Goal: Navigation & Orientation: Find specific page/section

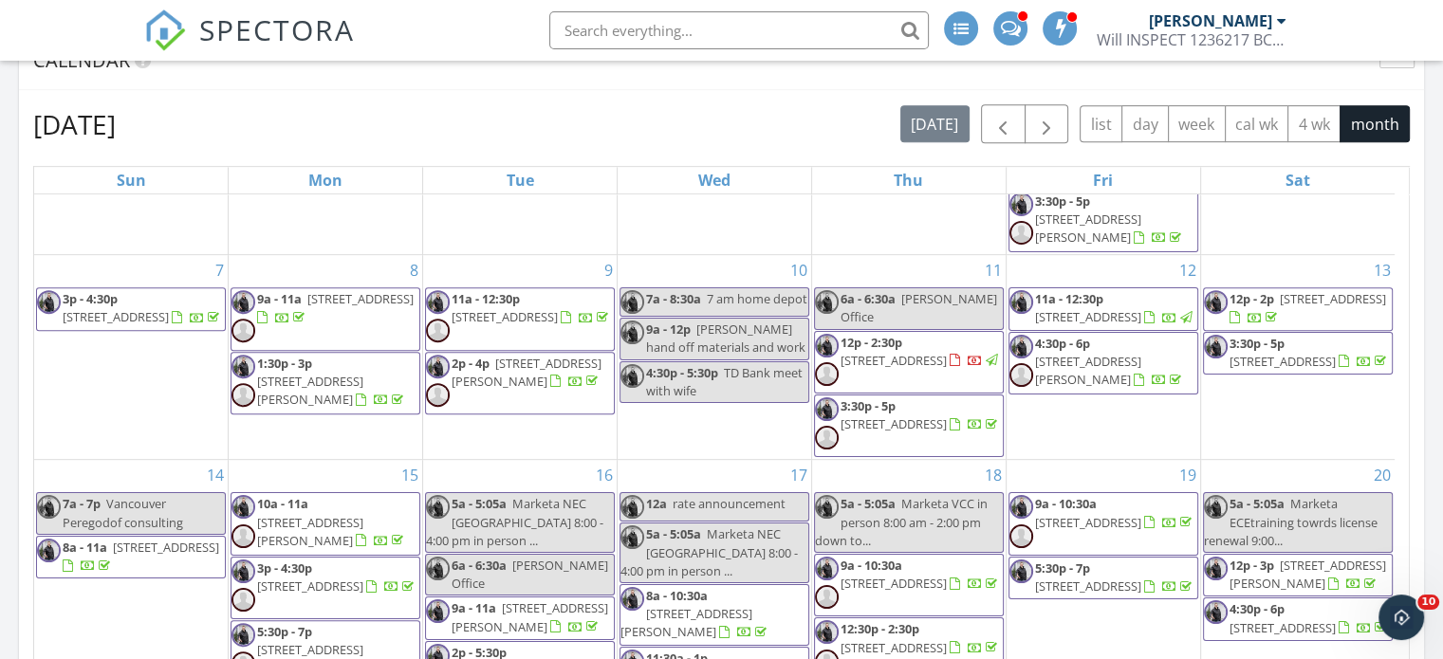
scroll to position [1833, 0]
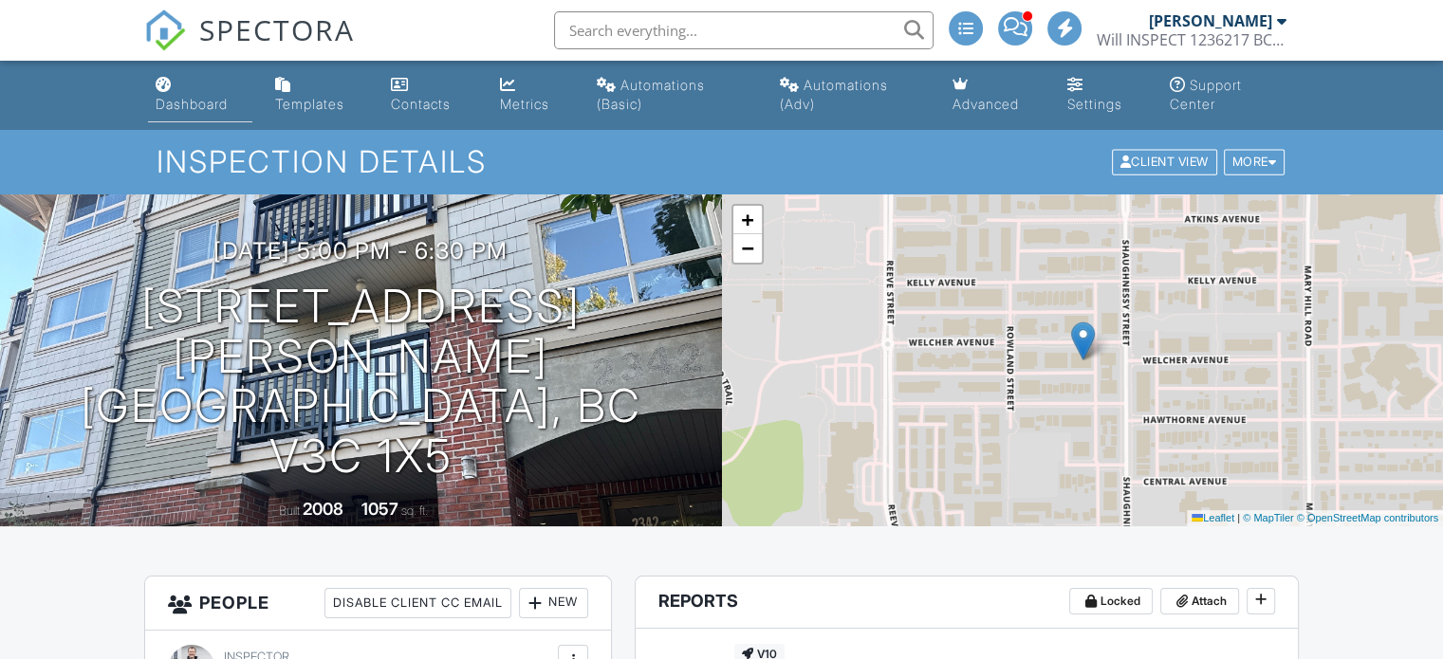
click at [187, 101] on div "Dashboard" at bounding box center [192, 104] width 72 height 16
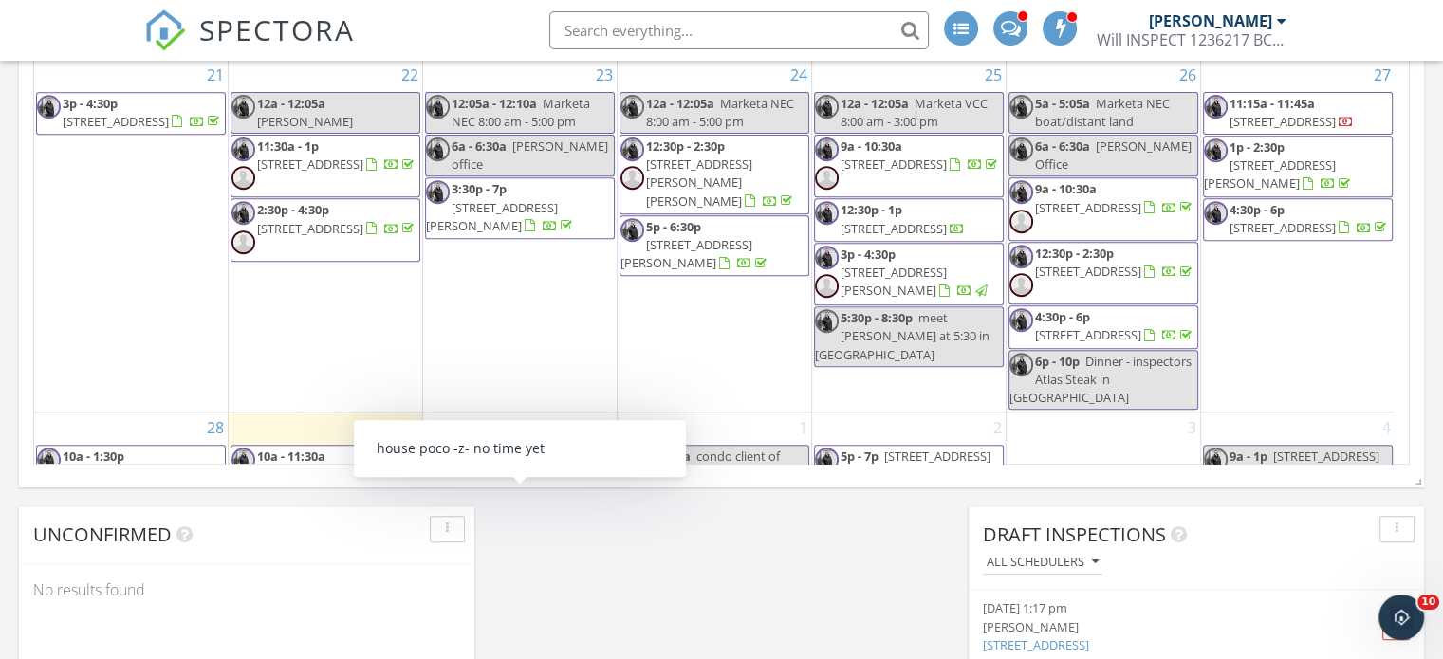
scroll to position [188, 0]
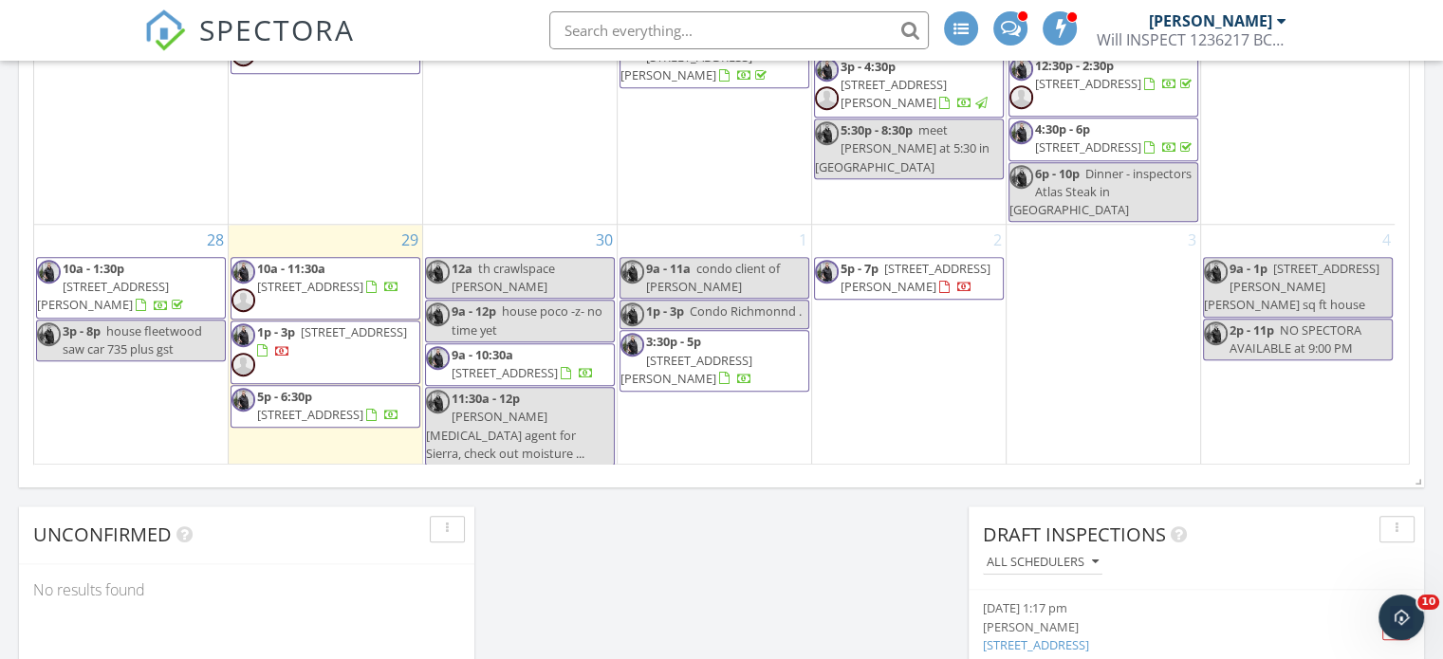
click at [444, 32] on div "SPECTORA William Soldat Will INSPECT 1236217 BC LTD Role: Inspector Change Role…" at bounding box center [721, 30] width 1154 height 61
click at [443, 34] on div "SPECTORA William Soldat Will INSPECT 1236217 BC LTD Role: Inspector Change Role…" at bounding box center [721, 30] width 1154 height 61
